Goal: Task Accomplishment & Management: Manage account settings

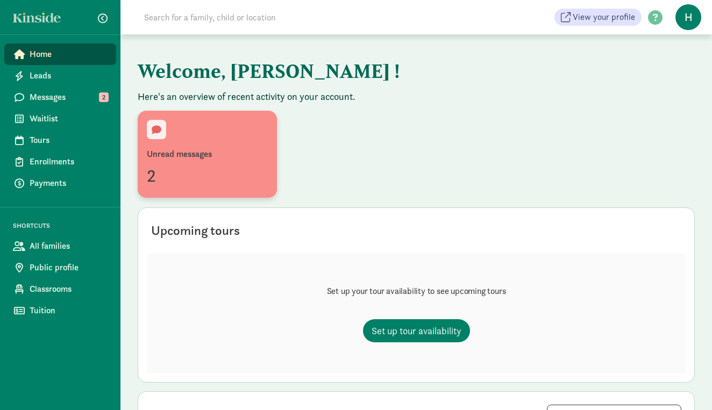
click at [204, 142] on div "Unread messages 2" at bounding box center [207, 154] width 121 height 69
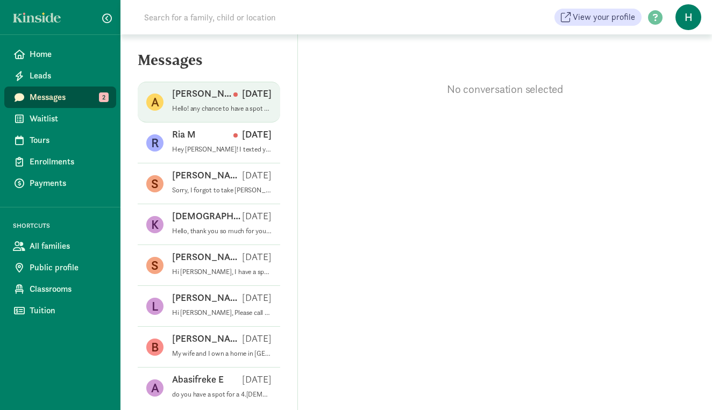
click at [212, 99] on div "[PERSON_NAME] [DATE]" at bounding box center [221, 95] width 99 height 17
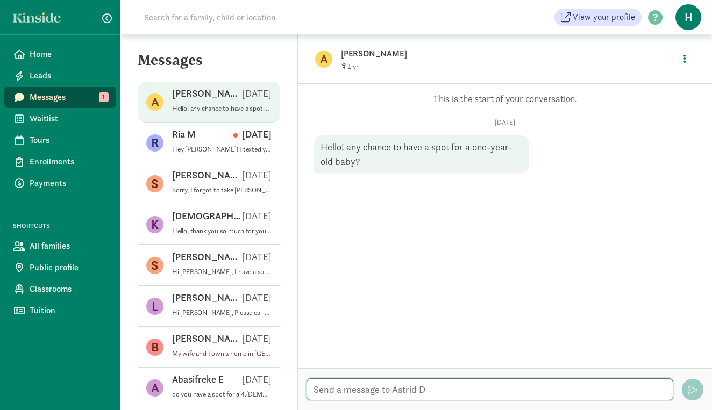
click at [361, 388] on textarea at bounding box center [489, 389] width 367 height 22
click at [328, 389] on textarea "Hi! When is your baby's birthday?" at bounding box center [489, 389] width 367 height 22
type textarea "Hi! possibly. When is your baby's birthday?"
click at [692, 391] on span "button" at bounding box center [692, 390] width 10 height 10
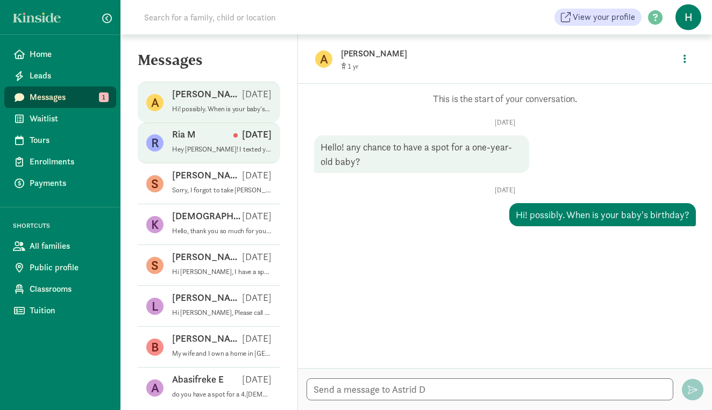
click at [222, 145] on div "Ria M Aug 11" at bounding box center [221, 136] width 99 height 17
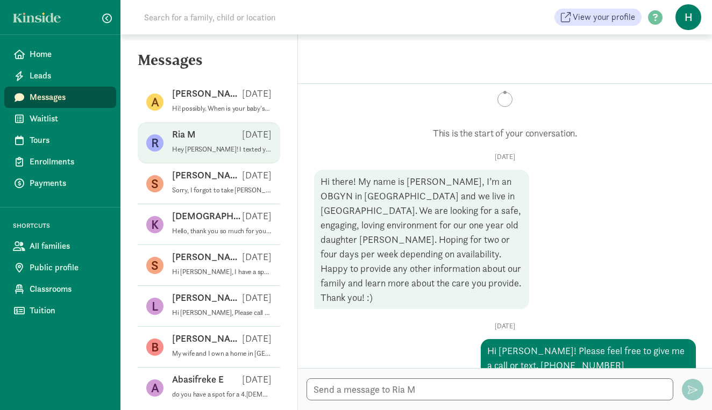
scroll to position [23, 0]
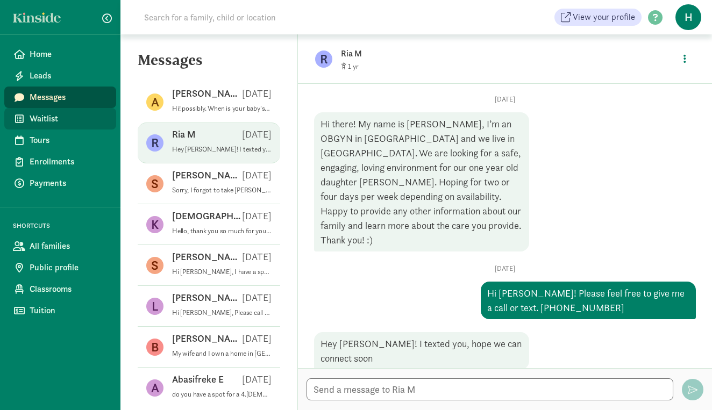
click at [54, 129] on link "Waitlist" at bounding box center [60, 118] width 112 height 21
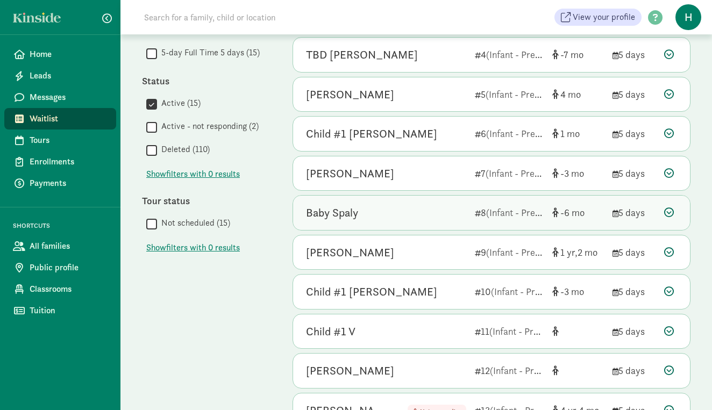
scroll to position [213, 0]
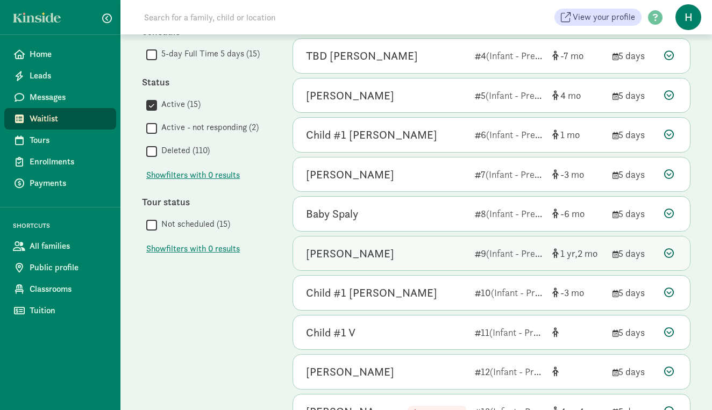
click at [423, 253] on div "[PERSON_NAME]" at bounding box center [386, 253] width 160 height 17
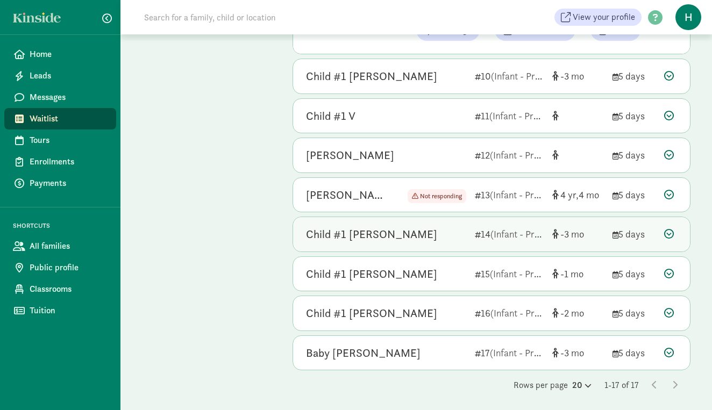
scroll to position [646, 0]
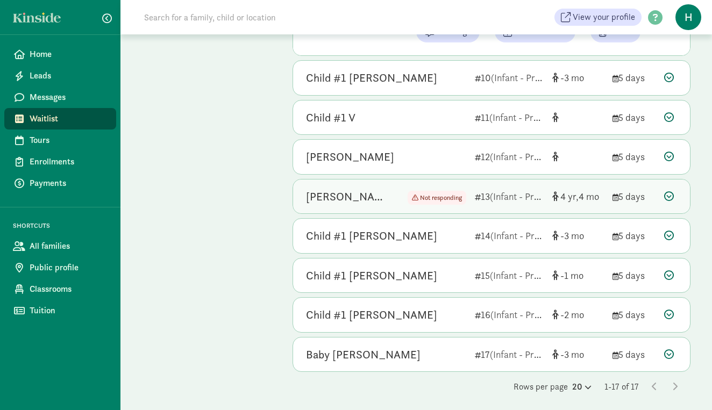
click at [512, 198] on span "(Infant - Pre-K)" at bounding box center [520, 196] width 61 height 12
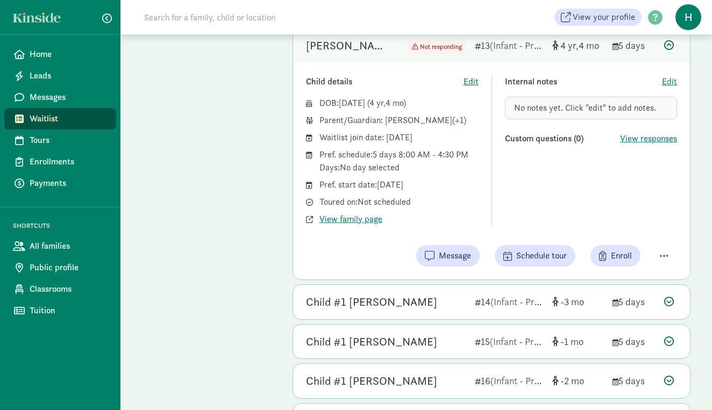
scroll to position [589, 0]
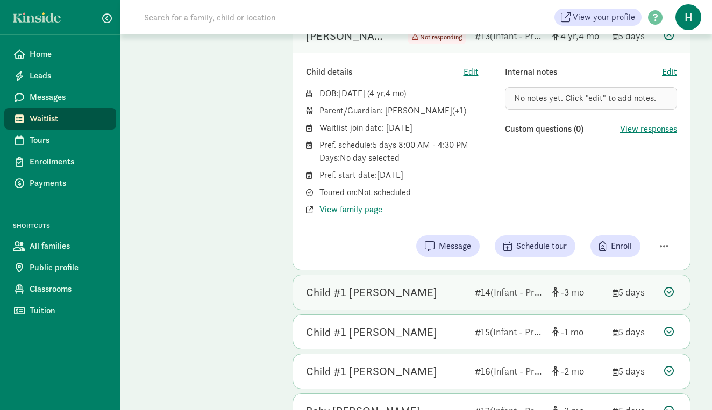
click at [413, 292] on div "Child #1 Covell" at bounding box center [386, 292] width 160 height 17
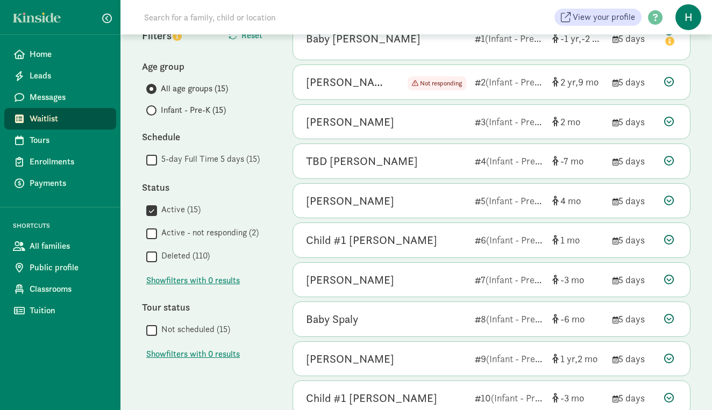
scroll to position [116, 0]
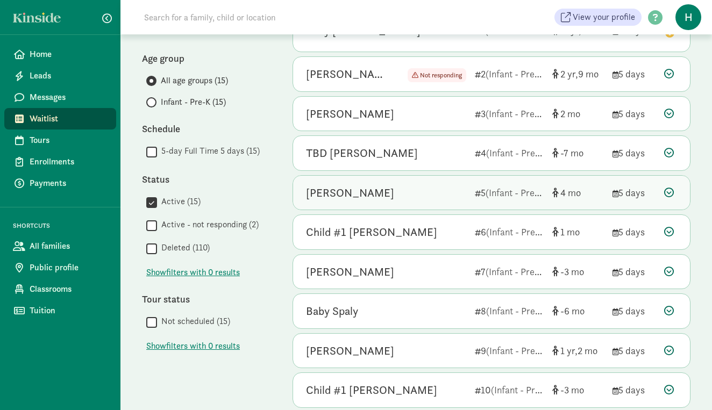
click at [359, 189] on div "Sasha Slater" at bounding box center [350, 192] width 88 height 17
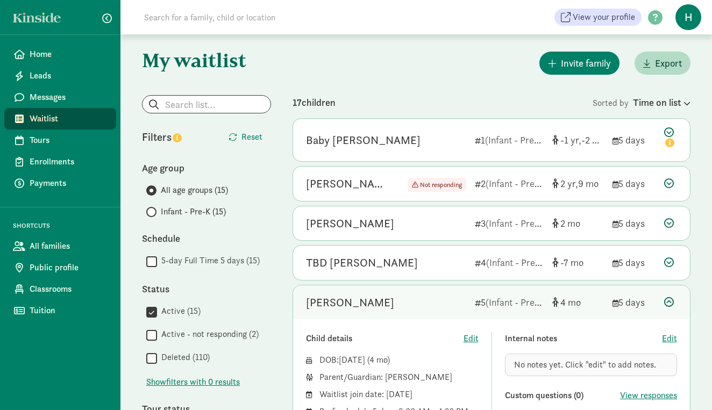
scroll to position [0, 0]
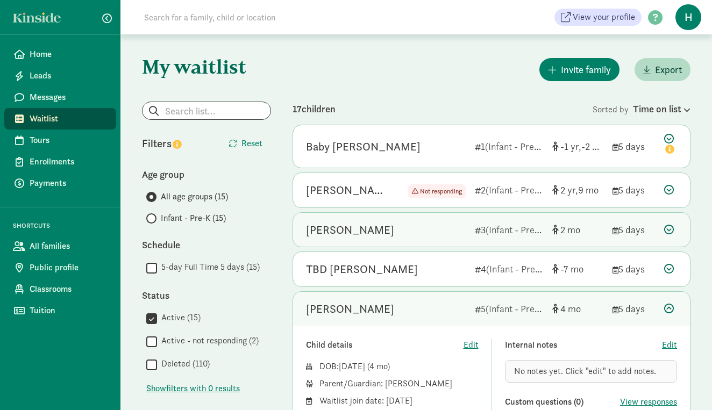
click at [411, 230] on div "[PERSON_NAME]" at bounding box center [386, 229] width 160 height 17
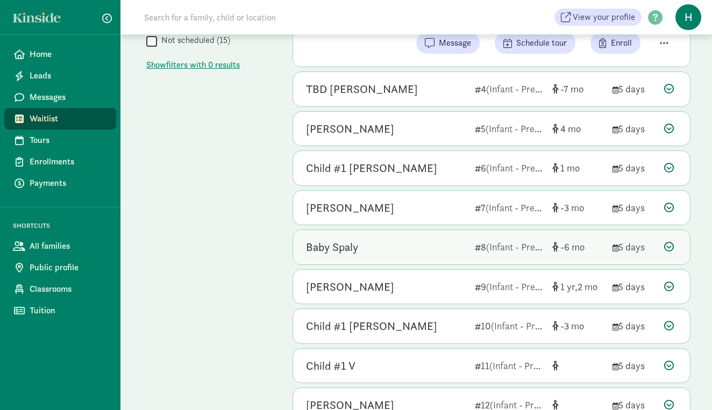
scroll to position [397, 0]
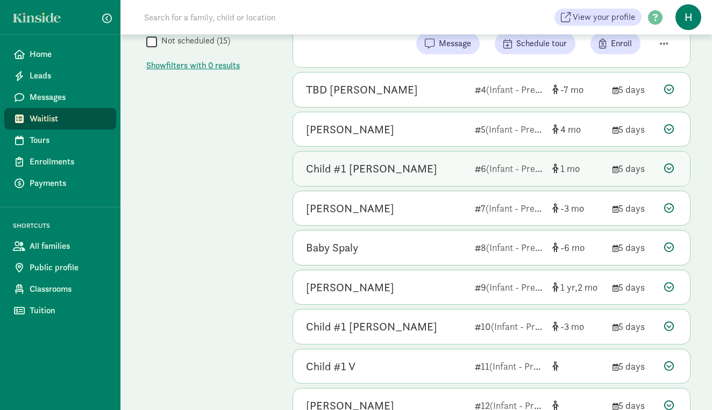
click at [429, 175] on div "Child #1 [PERSON_NAME]" at bounding box center [386, 168] width 160 height 17
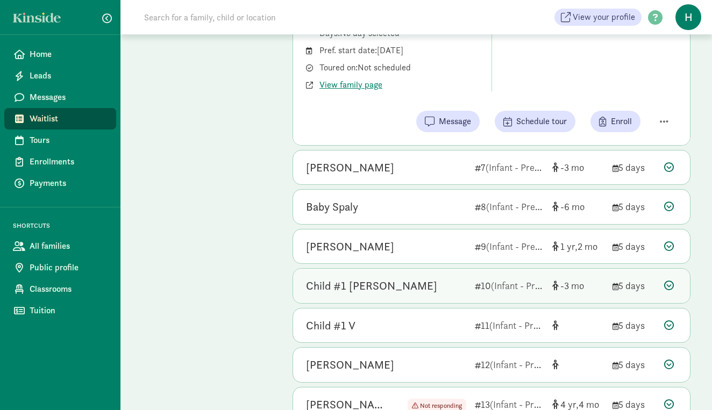
scroll to position [440, 0]
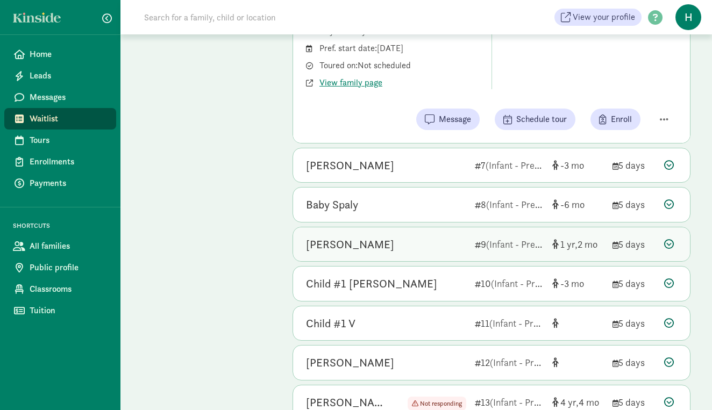
click at [407, 236] on div "[PERSON_NAME]" at bounding box center [386, 244] width 160 height 17
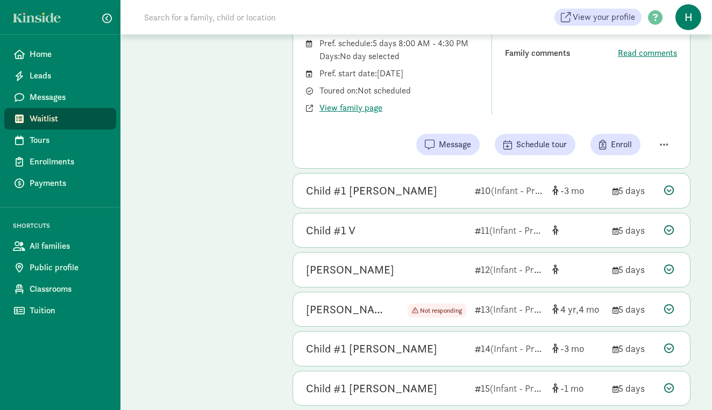
scroll to position [536, 0]
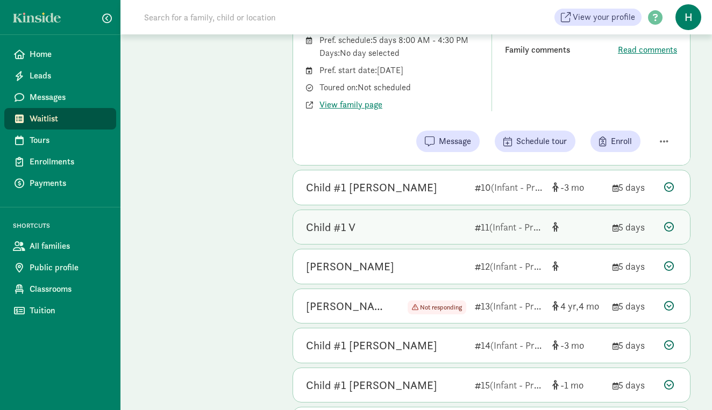
click at [381, 227] on div "Child #1 V" at bounding box center [386, 227] width 160 height 17
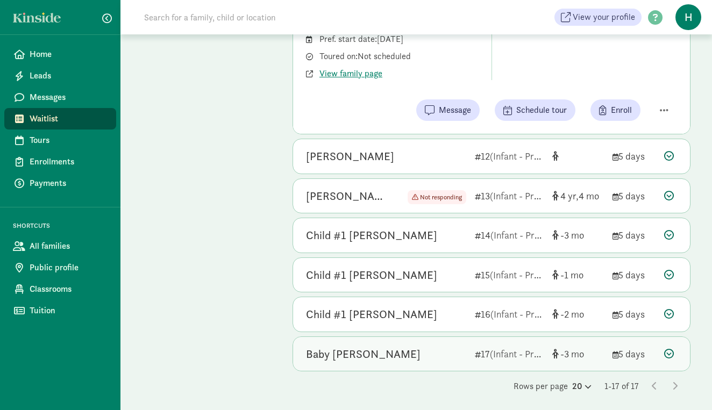
scroll to position [646, 0]
click at [434, 359] on div "Baby Haynes 17 (Infant - Pre-K) -3 5 days" at bounding box center [491, 355] width 397 height 34
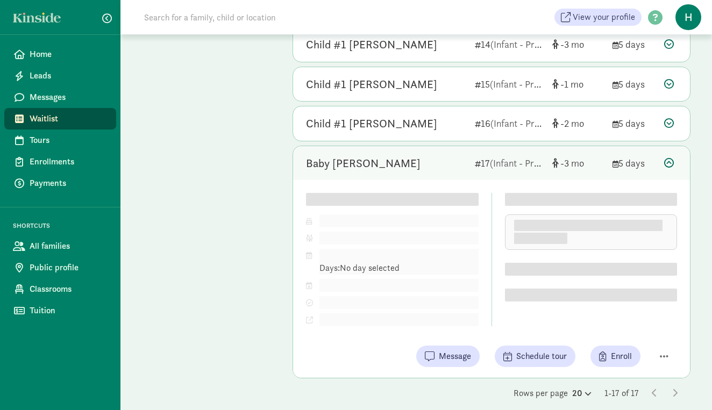
scroll to position [626, 0]
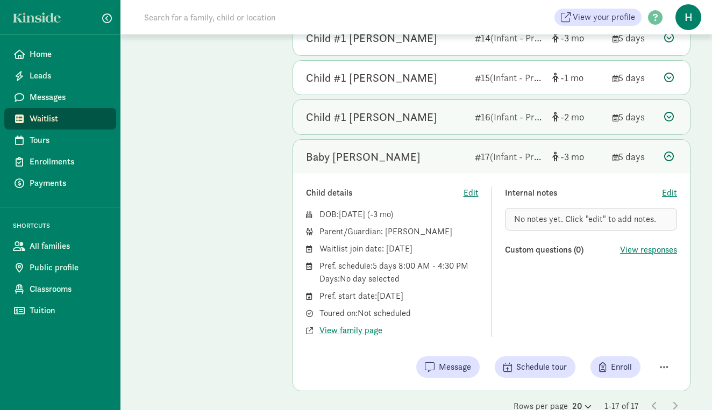
click at [391, 115] on div "Child #1 Martinez" at bounding box center [371, 117] width 131 height 17
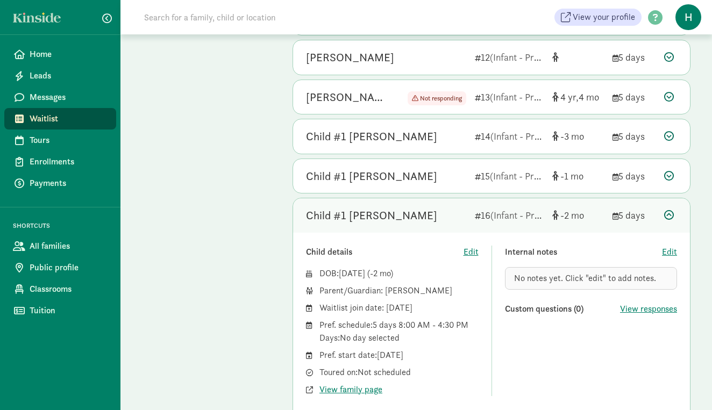
scroll to position [527, 0]
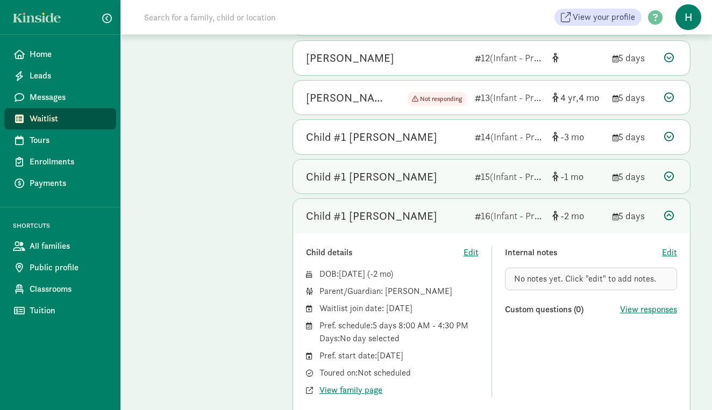
click at [399, 178] on div "Child #1 [PERSON_NAME]" at bounding box center [386, 176] width 160 height 17
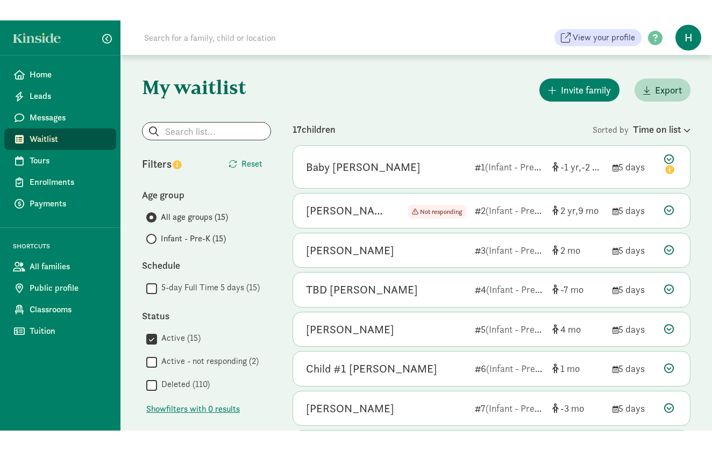
scroll to position [0, 0]
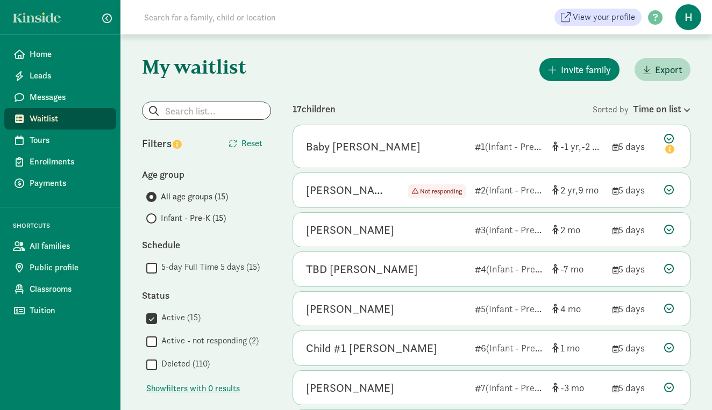
click at [406, 78] on div "Invite family Export" at bounding box center [491, 69] width 398 height 27
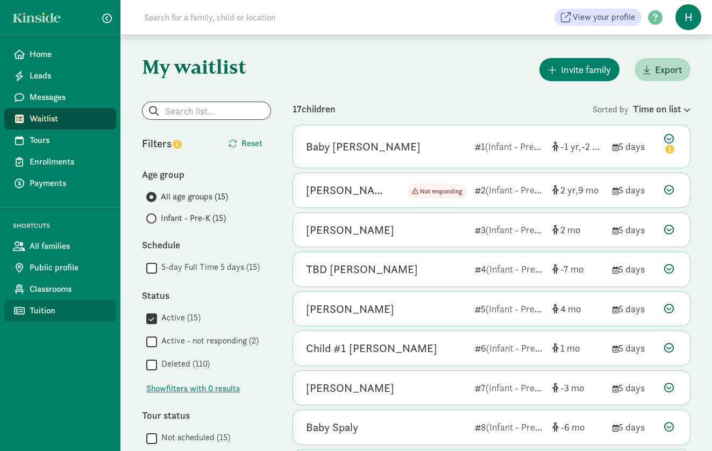
click at [35, 320] on link "Tuition" at bounding box center [60, 310] width 112 height 21
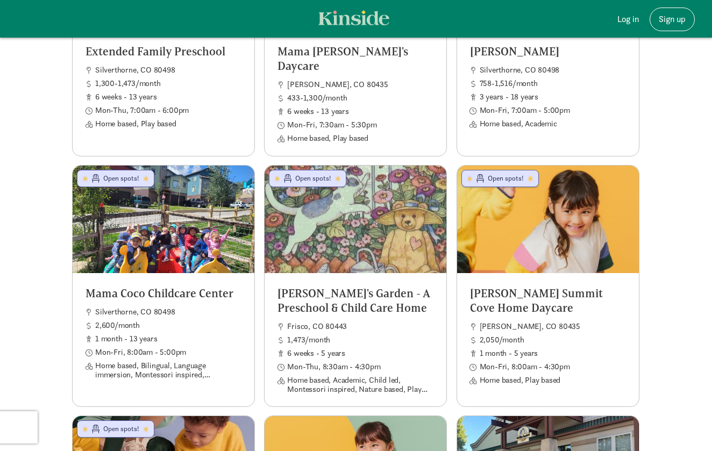
scroll to position [352, 0]
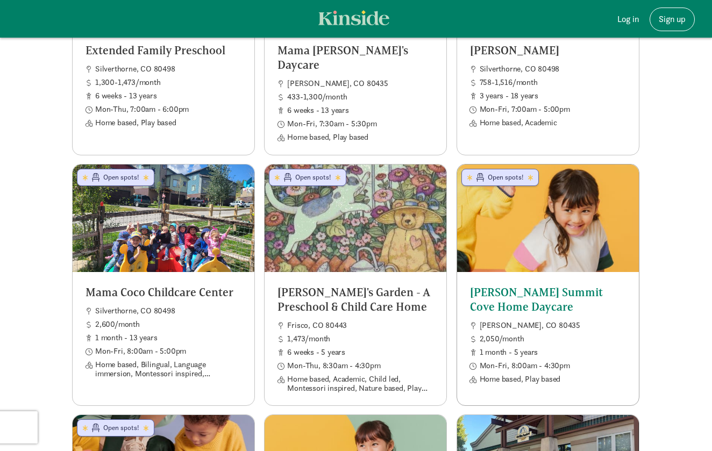
click at [542, 264] on div at bounding box center [548, 217] width 182 height 107
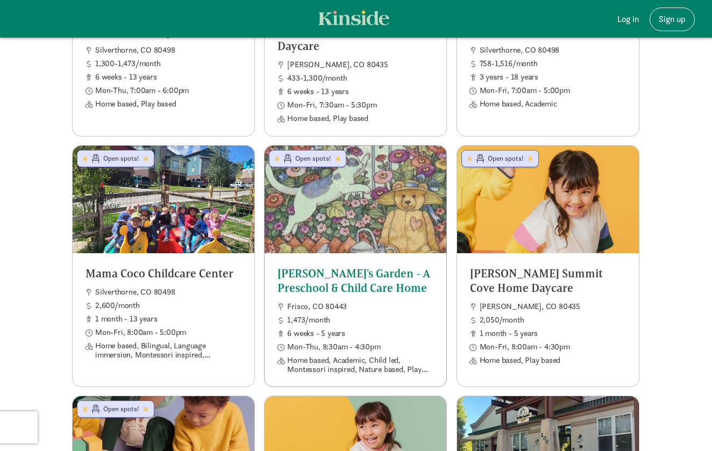
scroll to position [368, 0]
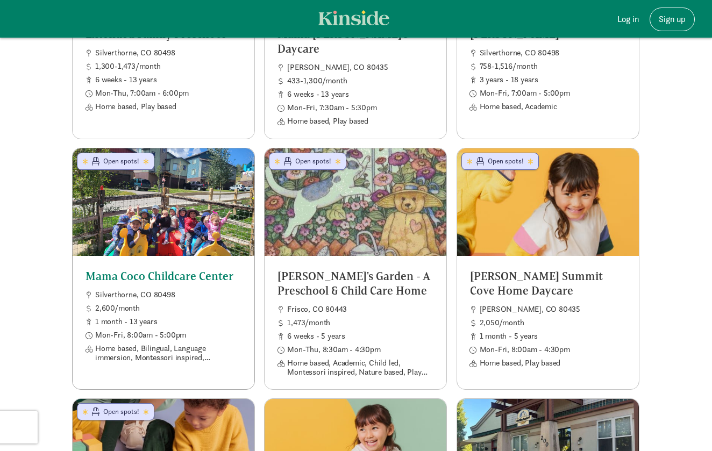
click at [210, 292] on span "Silverthorne, CO 80498" at bounding box center [168, 294] width 146 height 9
click at [529, 314] on ul "Dillon, CO 80435 2,050/month 1 month - 5 years Mon-Fri, 8:00am - 4:30pm Home ba…" at bounding box center [547, 336] width 157 height 63
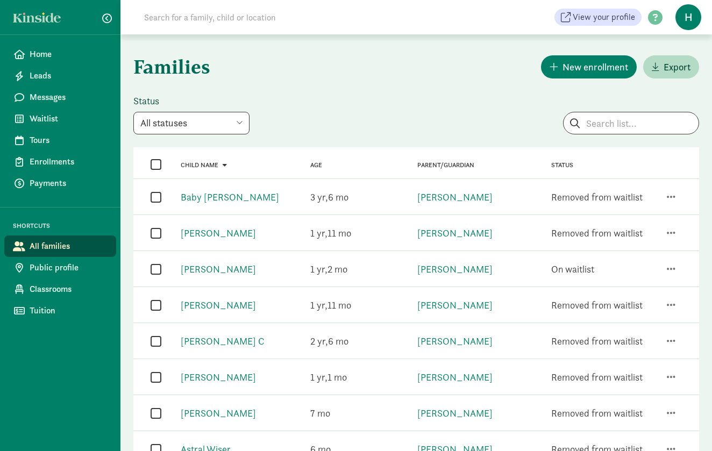
click at [230, 130] on select "All statuses Enrolled Inactive Removed from waitlist On waitlist Booked tour Le…" at bounding box center [191, 123] width 116 height 23
select select "on_waitlist"
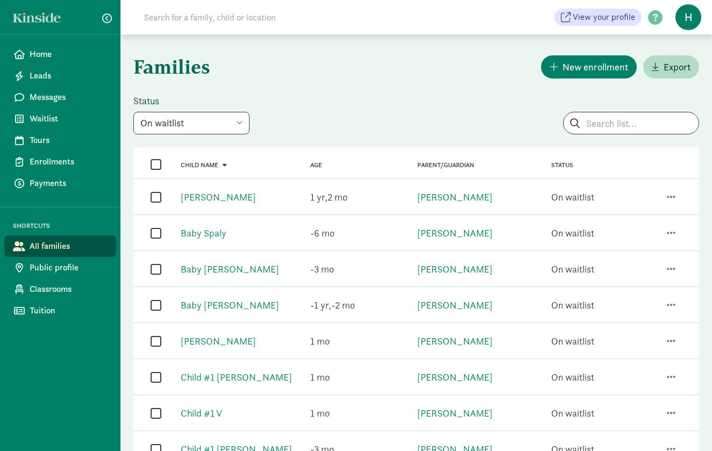
click at [378, 199] on div "Age 1 2" at bounding box center [350, 196] width 107 height 23
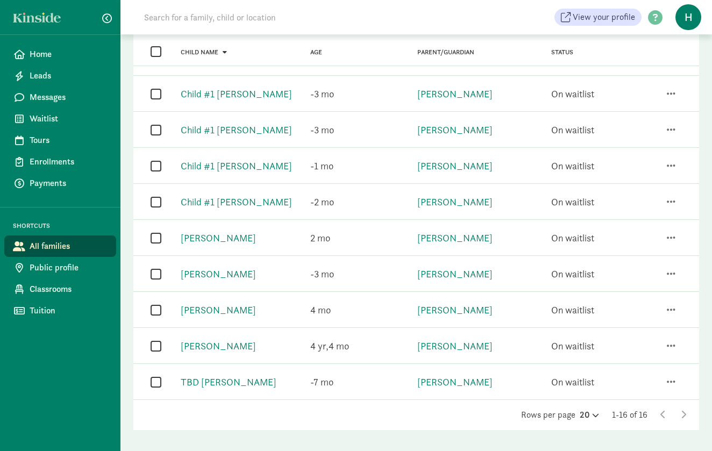
scroll to position [359, 0]
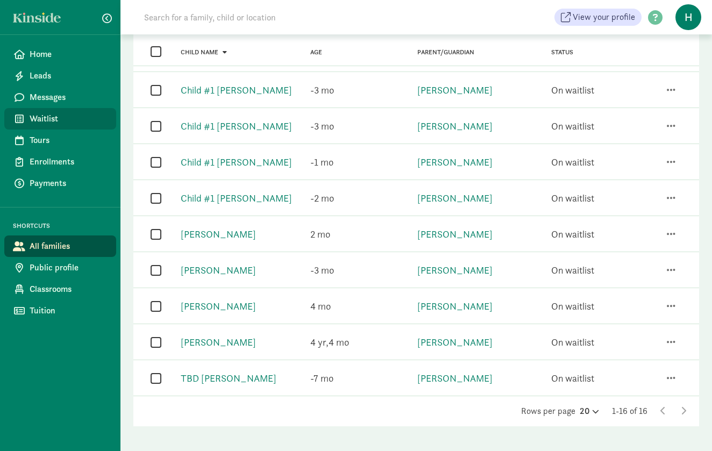
click at [52, 124] on span "Waitlist" at bounding box center [69, 118] width 78 height 13
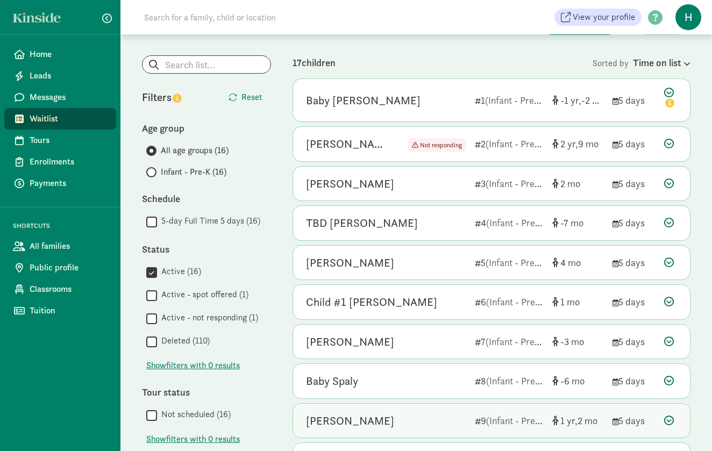
scroll to position [46, 0]
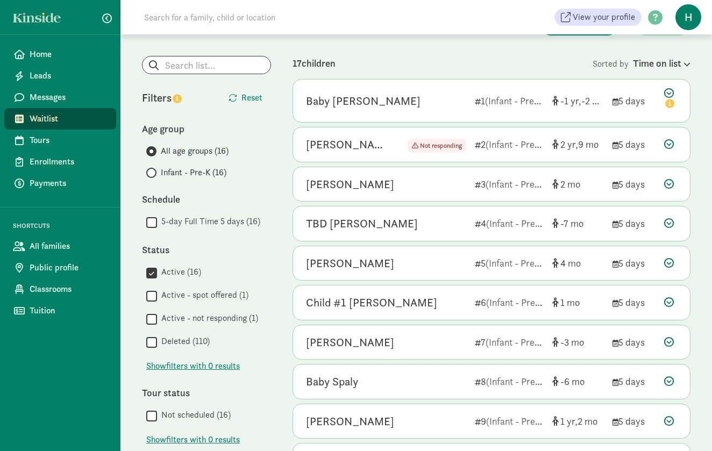
click at [153, 343] on input "Deleted (110)" at bounding box center [151, 342] width 11 height 15
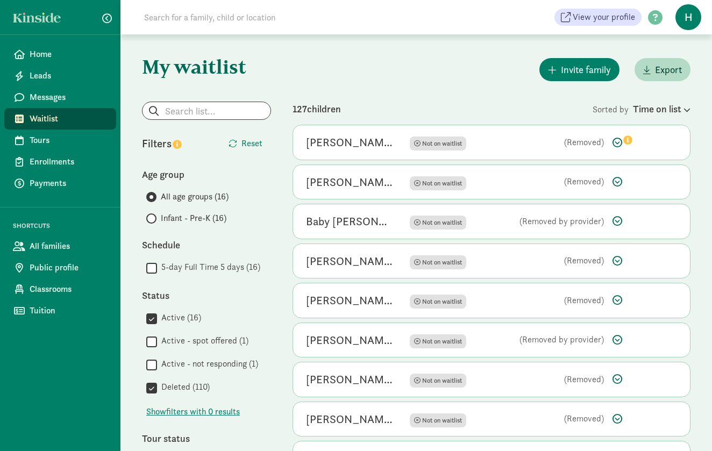
scroll to position [0, 0]
click at [676, 107] on div "Time on list" at bounding box center [662, 109] width 58 height 15
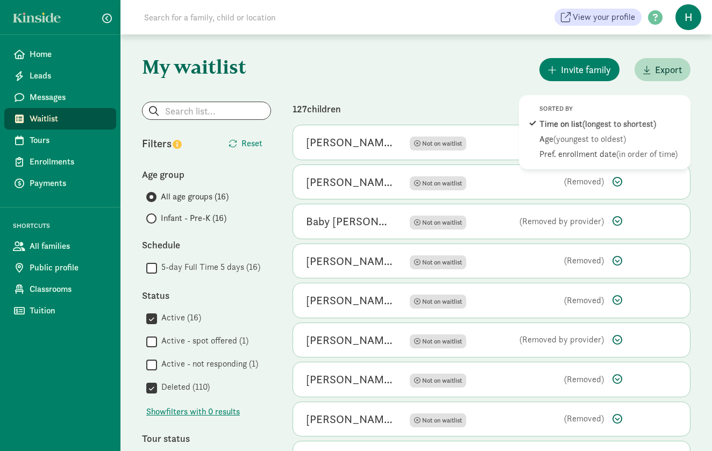
click at [383, 106] on div "127 children" at bounding box center [442, 109] width 300 height 15
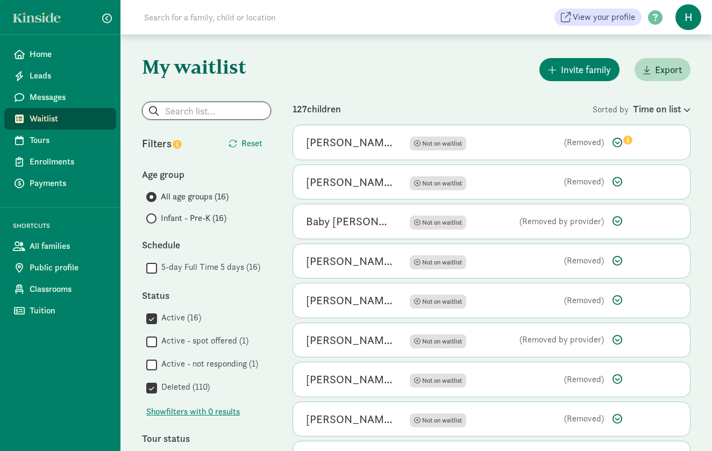
click at [190, 114] on input "search" at bounding box center [206, 110] width 128 height 17
type input "weston"
checkbox input "false"
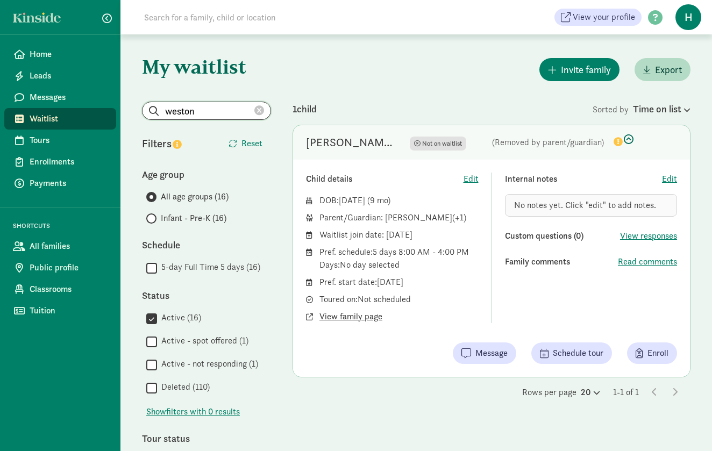
type input "Weston"
click at [349, 322] on span "View family page" at bounding box center [350, 316] width 63 height 13
click at [48, 57] on span "Home" at bounding box center [69, 54] width 78 height 13
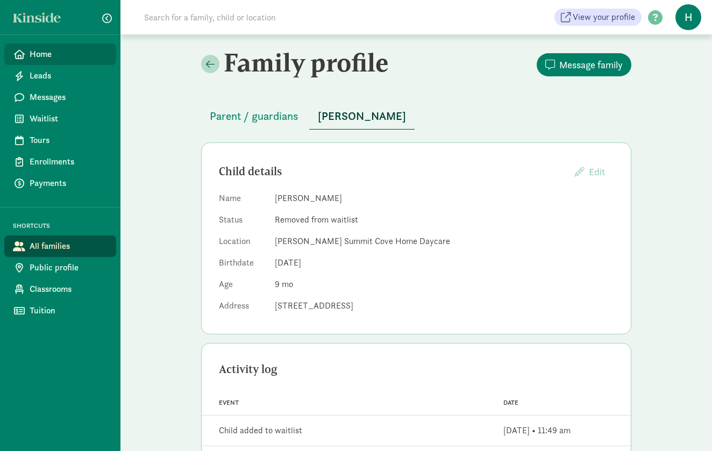
click at [41, 57] on span "Home" at bounding box center [69, 54] width 78 height 13
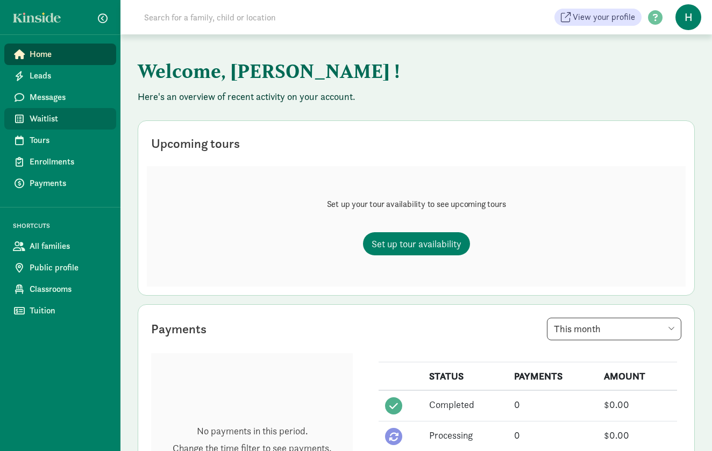
click at [38, 120] on span "Waitlist" at bounding box center [69, 118] width 78 height 13
click at [47, 121] on span "Waitlist" at bounding box center [69, 118] width 78 height 13
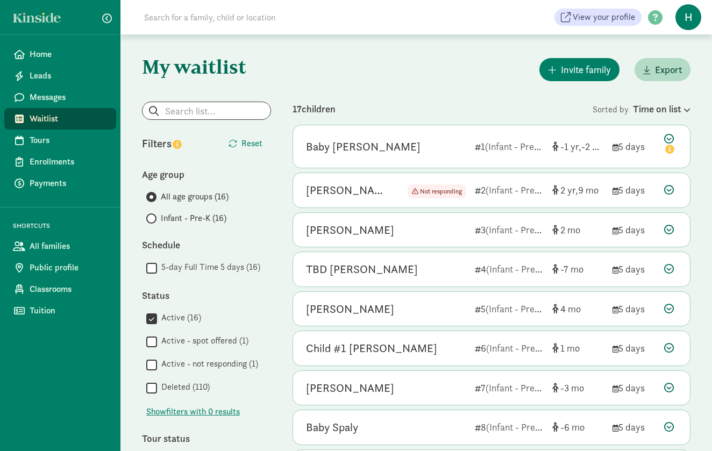
click at [373, 54] on div "My waitlist Invite family Export Show filters Filters Reset Age group All age g…" at bounding box center [415, 438] width 591 height 809
click at [362, 83] on div "Invite family Export" at bounding box center [491, 69] width 398 height 27
